Goal: Use online tool/utility: Utilize a website feature to perform a specific function

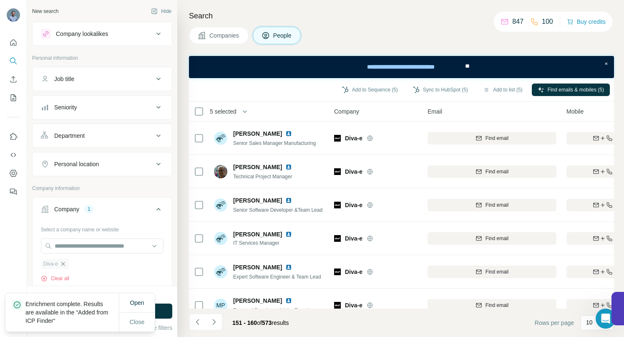
click at [65, 266] on icon "button" at bounding box center [63, 263] width 7 height 7
click at [63, 249] on input "text" at bounding box center [102, 245] width 123 height 15
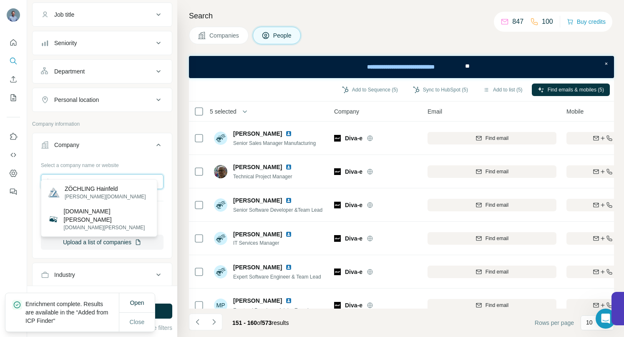
scroll to position [80, 0]
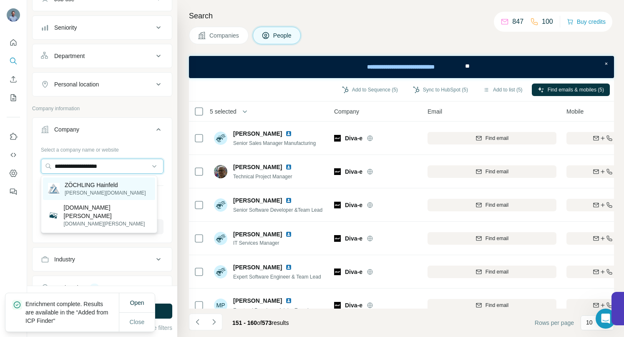
type input "**********"
click at [77, 187] on p "ZÖCHLING Hainfeld" at bounding box center [105, 185] width 81 height 8
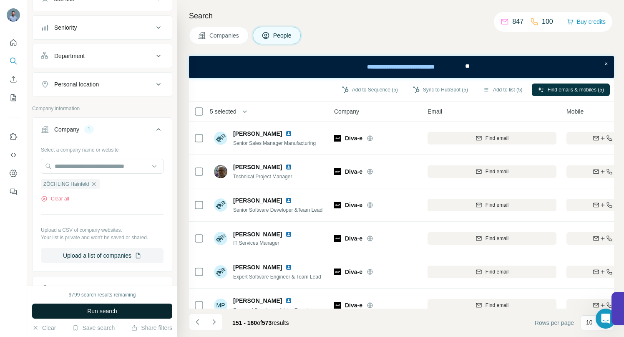
click at [80, 312] on button "Run search" at bounding box center [102, 310] width 140 height 15
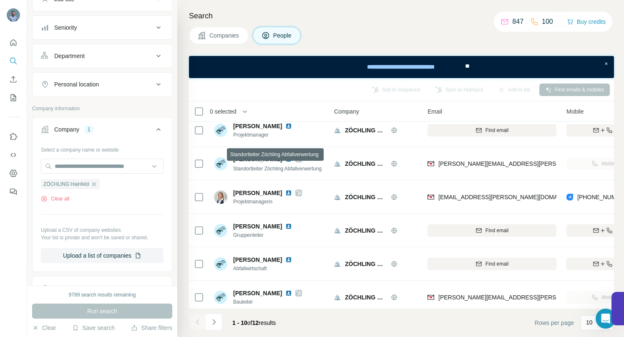
scroll to position [151, 0]
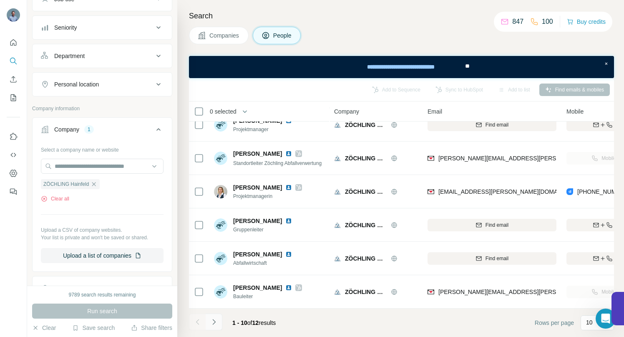
click at [213, 325] on icon "Navigate to next page" at bounding box center [214, 322] width 8 height 8
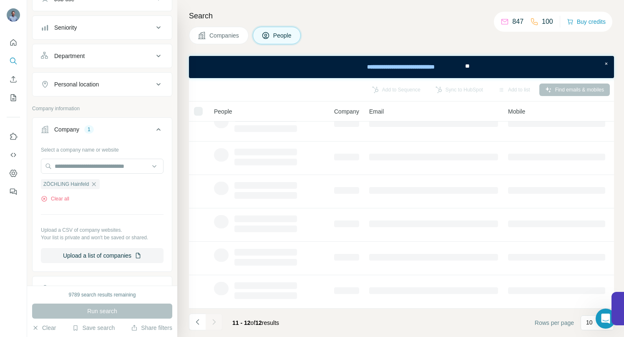
scroll to position [0, 0]
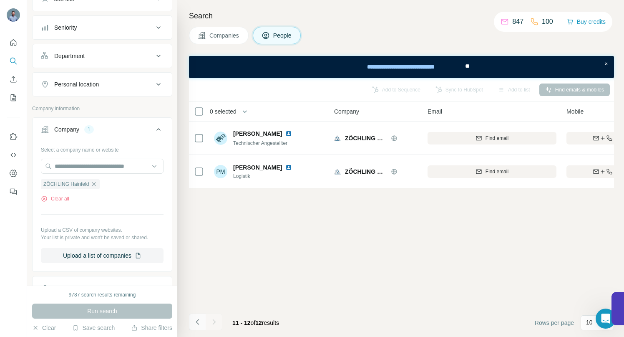
click at [194, 323] on icon "Navigate to previous page" at bounding box center [198, 322] width 8 height 8
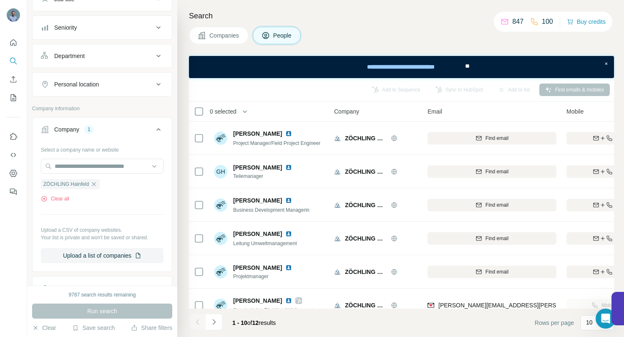
drag, startPoint x: 98, startPoint y: 186, endPoint x: 87, endPoint y: 174, distance: 15.9
click at [97, 186] on icon "button" at bounding box center [94, 184] width 7 height 7
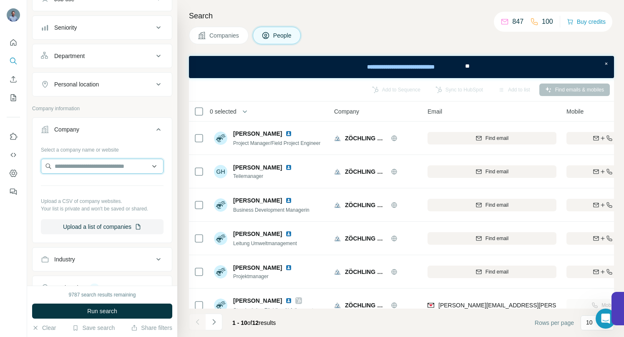
click at [84, 167] on input "text" at bounding box center [102, 166] width 123 height 15
drag, startPoint x: 93, startPoint y: 167, endPoint x: 20, endPoint y: 161, distance: 72.8
click at [22, 162] on div "**********" at bounding box center [312, 168] width 624 height 337
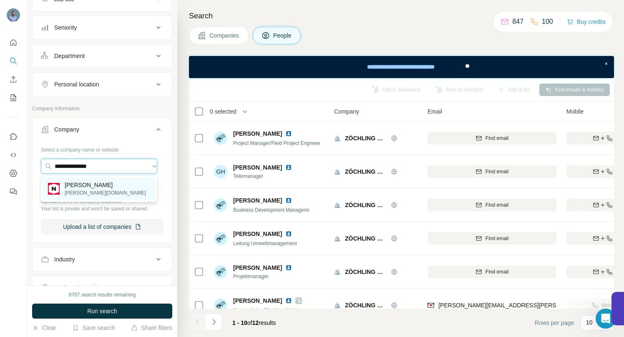
type input "**********"
click at [76, 190] on p "[PERSON_NAME][DOMAIN_NAME]" at bounding box center [105, 193] width 81 height 8
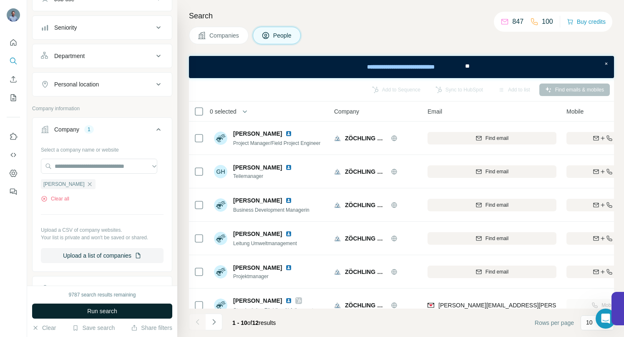
click at [93, 312] on span "Run search" at bounding box center [102, 311] width 30 height 8
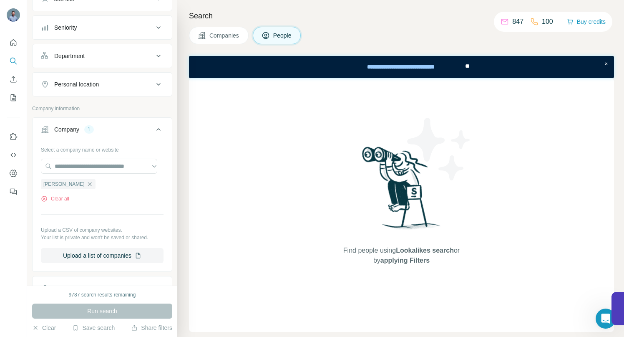
click at [221, 37] on span "Companies" at bounding box center [224, 35] width 30 height 8
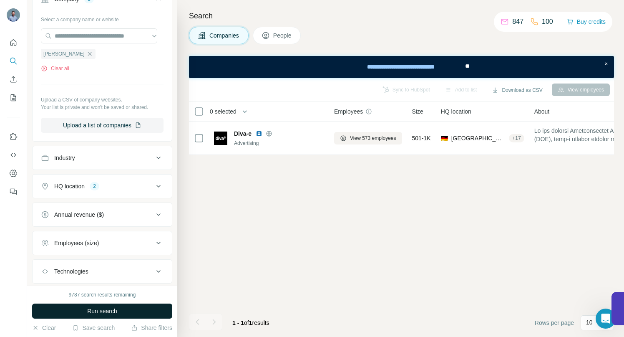
click at [116, 309] on span "Run search" at bounding box center [102, 311] width 30 height 8
